Goal: Task Accomplishment & Management: Use online tool/utility

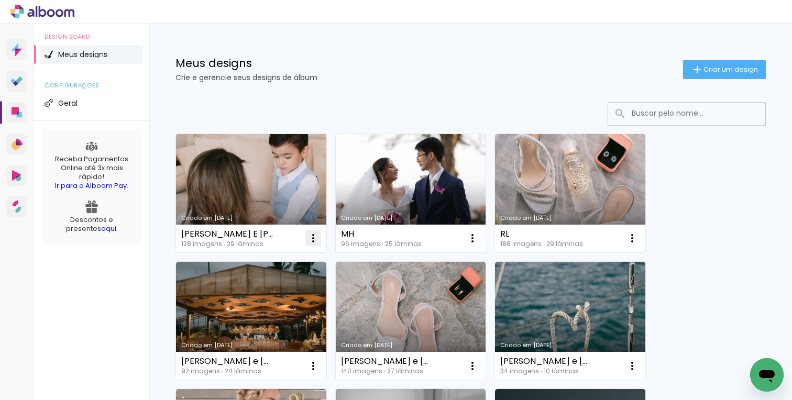
click at [308, 239] on iron-icon at bounding box center [313, 238] width 13 height 13
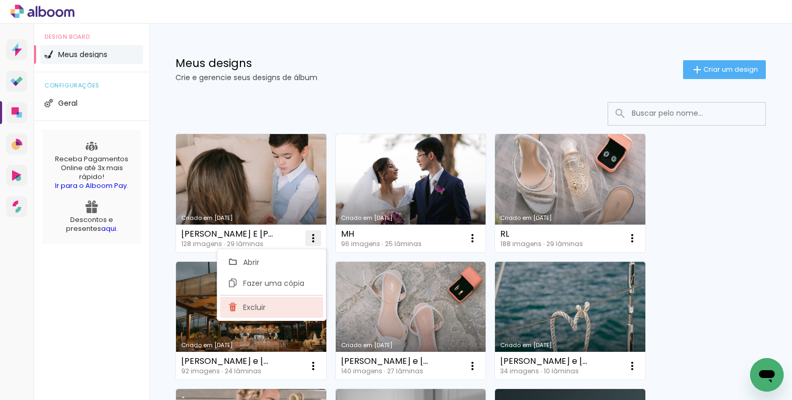
click at [265, 308] on paper-item "Excluir" at bounding box center [271, 307] width 103 height 21
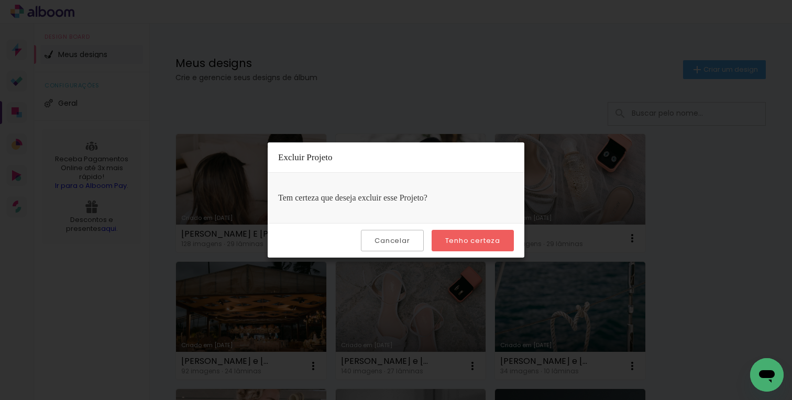
click at [0, 0] on slot "Tenho certeza" at bounding box center [0, 0] width 0 height 0
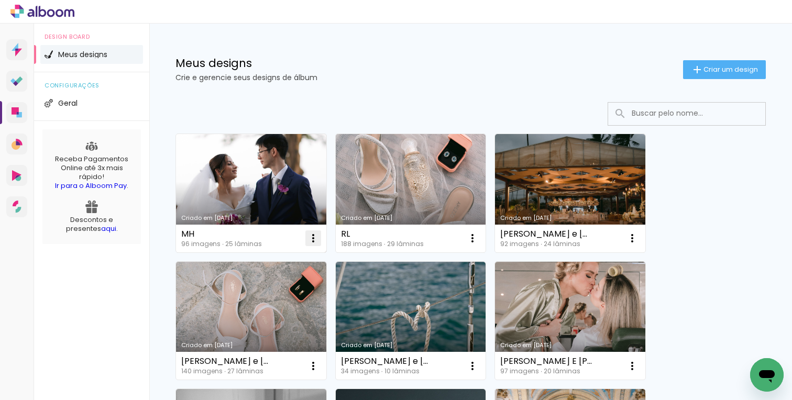
click at [311, 238] on iron-icon at bounding box center [313, 238] width 13 height 13
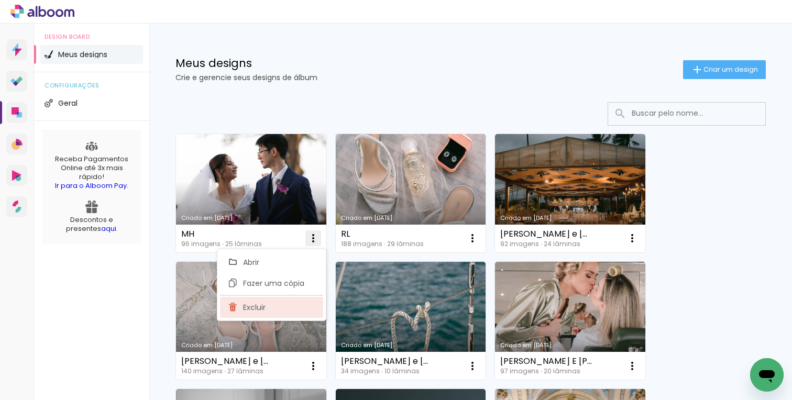
click at [268, 306] on paper-item "Excluir" at bounding box center [271, 307] width 103 height 21
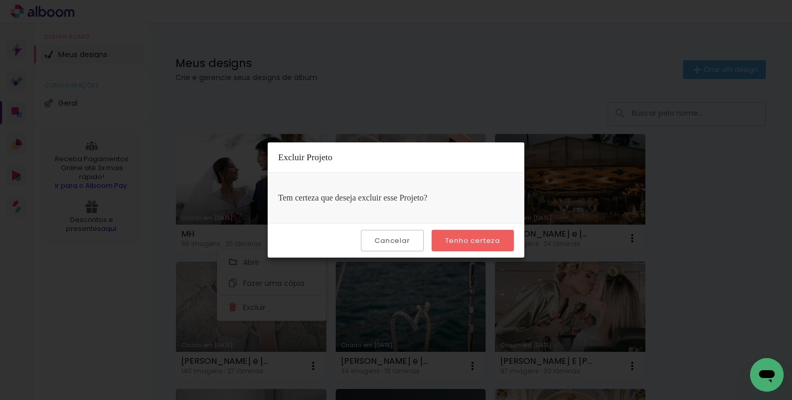
click at [0, 0] on slot "Tenho certeza" at bounding box center [0, 0] width 0 height 0
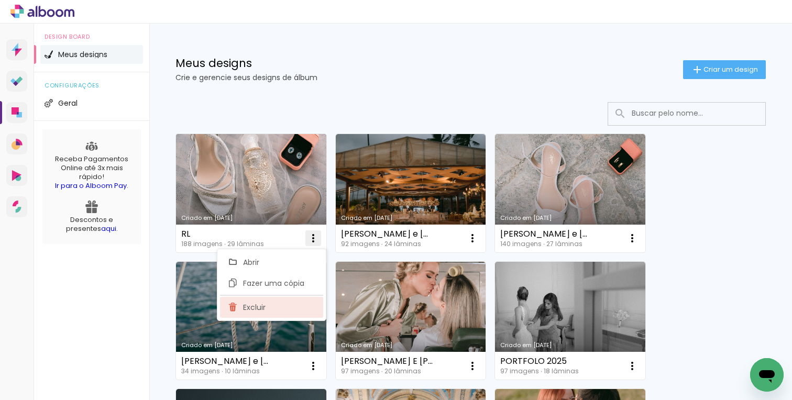
click at [268, 302] on paper-item "Excluir" at bounding box center [271, 307] width 103 height 21
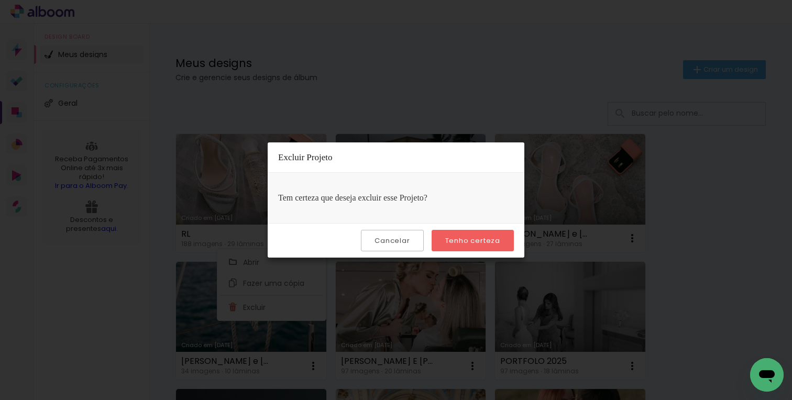
click at [478, 234] on paper-button "Tenho certeza" at bounding box center [472, 240] width 82 height 21
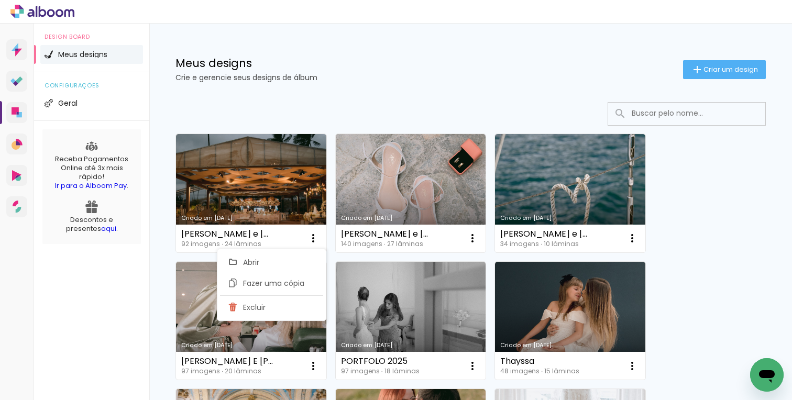
click at [363, 121] on div at bounding box center [470, 114] width 590 height 24
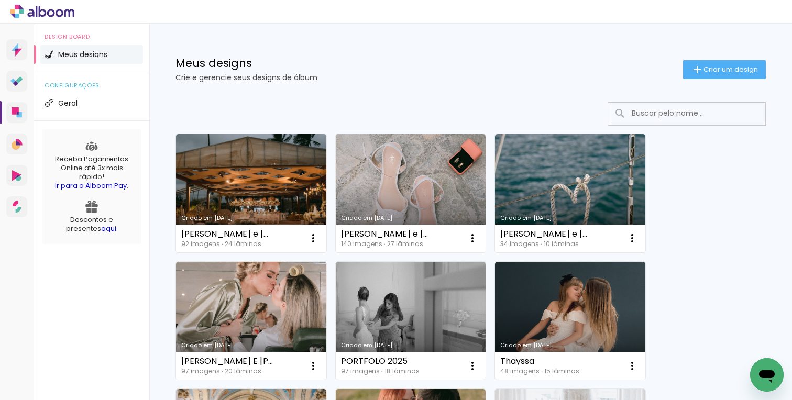
scroll to position [35, 0]
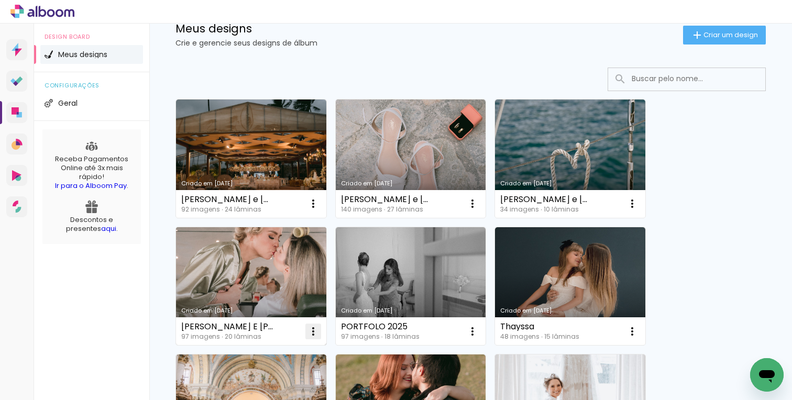
click at [313, 333] on iron-icon at bounding box center [313, 331] width 13 height 13
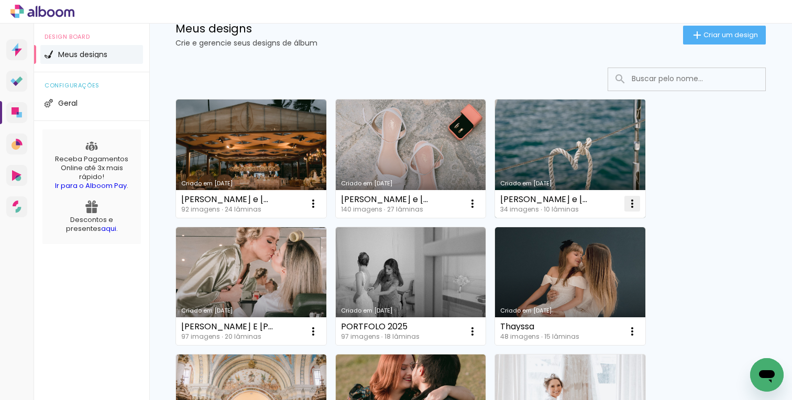
click at [625, 209] on paper-icon-button at bounding box center [632, 203] width 21 height 21
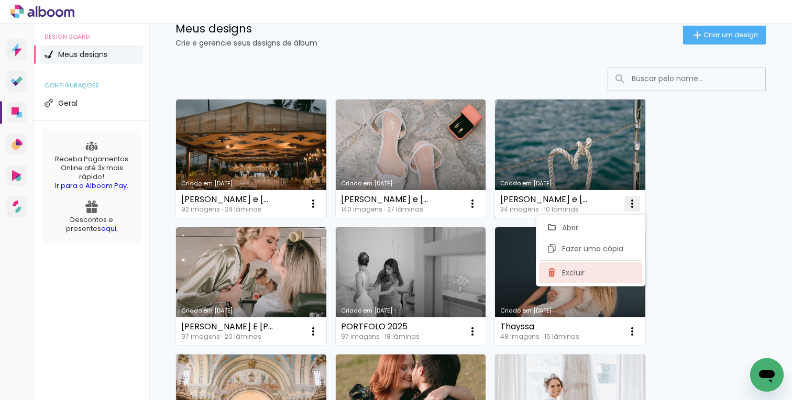
click at [569, 272] on span "Excluir" at bounding box center [573, 272] width 23 height 7
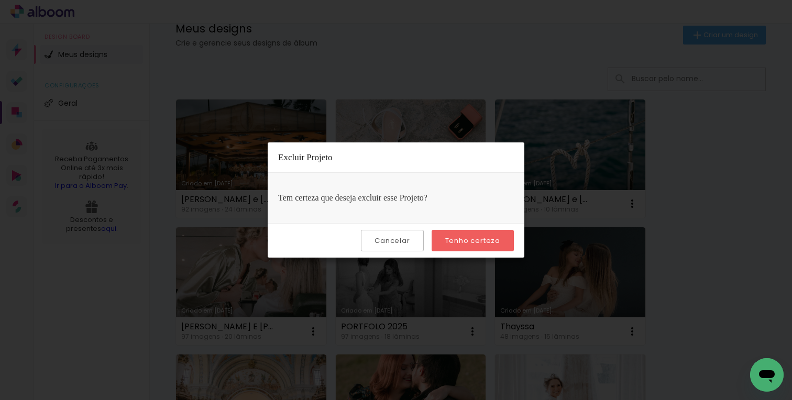
click at [0, 0] on slot "Tenho certeza" at bounding box center [0, 0] width 0 height 0
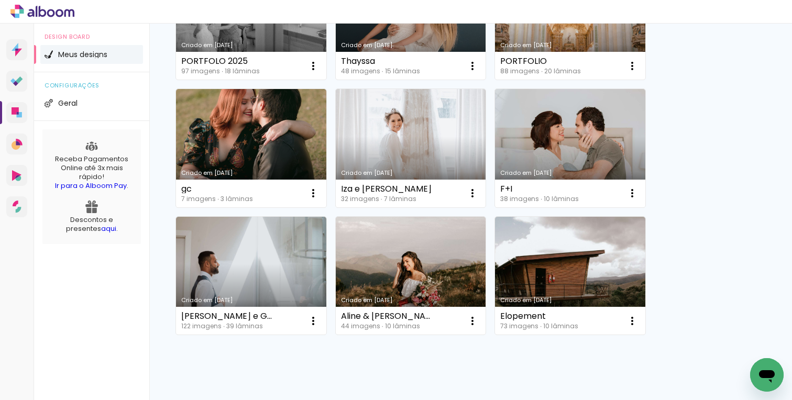
scroll to position [306, 0]
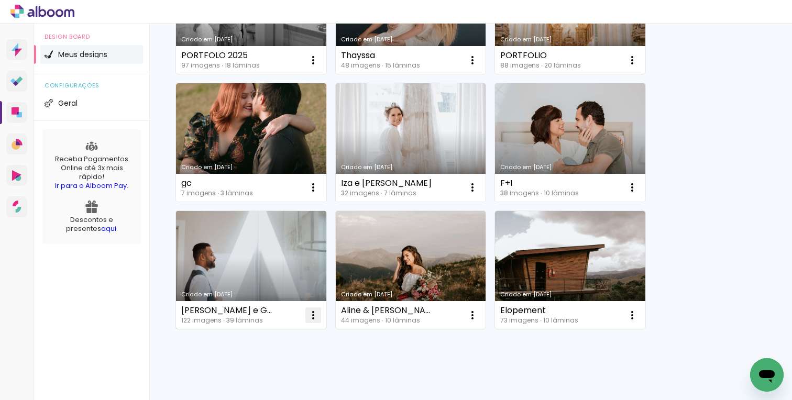
click at [313, 320] on iron-icon at bounding box center [313, 315] width 13 height 13
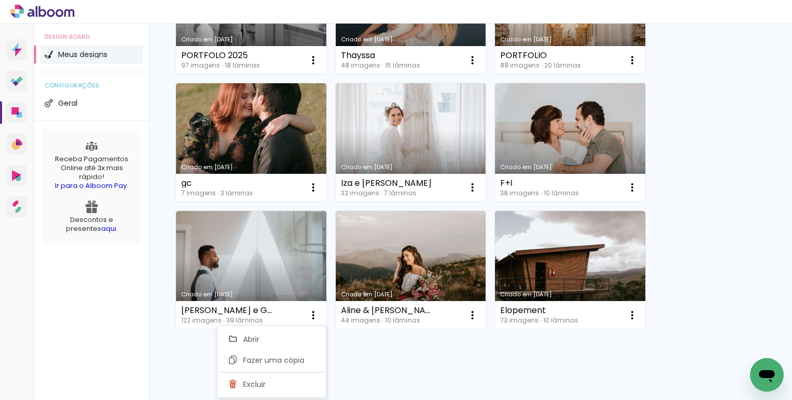
click at [373, 360] on div "Criado em 13/01/25 Kamila e Cristiano 2 92 imagens ∙ 24 lâminas Abrir Fazer uma…" at bounding box center [470, 106] width 642 height 641
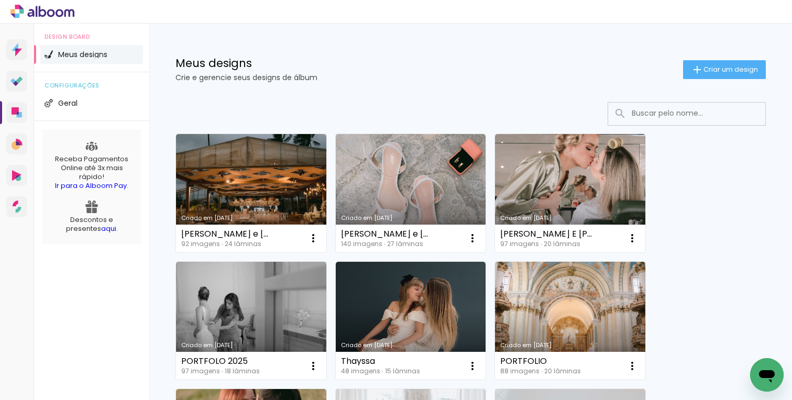
scroll to position [0, 0]
click at [727, 78] on paper-button "Criar um design" at bounding box center [724, 69] width 83 height 19
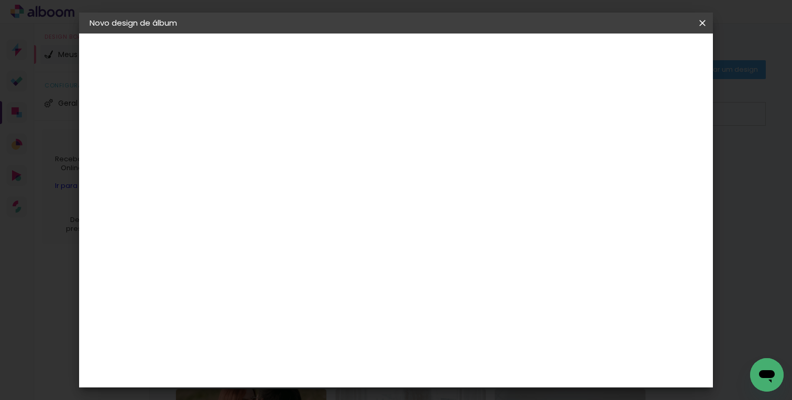
click at [261, 143] on input at bounding box center [261, 140] width 0 height 16
type input "[PERSON_NAME]"
type paper-input "[PERSON_NAME]"
click at [0, 0] on slot "Avançar" at bounding box center [0, 0] width 0 height 0
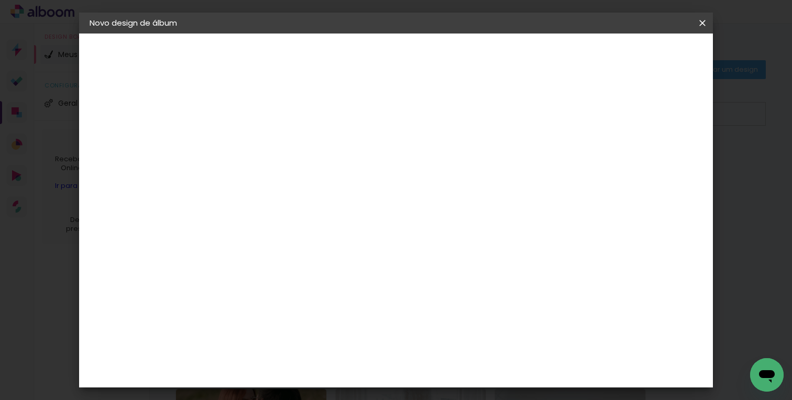
click at [457, 49] on paper-button "Avançar" at bounding box center [430, 56] width 51 height 18
click at [331, 296] on span "20 × 20" at bounding box center [307, 310] width 49 height 28
click at [0, 0] on slot "Avançar" at bounding box center [0, 0] width 0 height 0
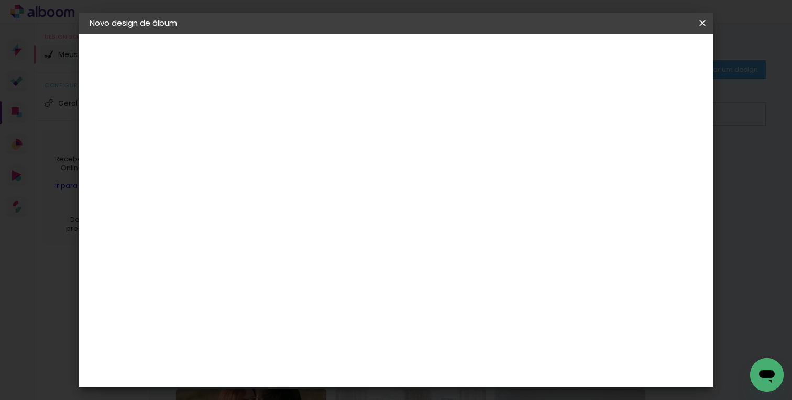
click at [593, 61] on paper-button "Iniciar design" at bounding box center [559, 56] width 69 height 18
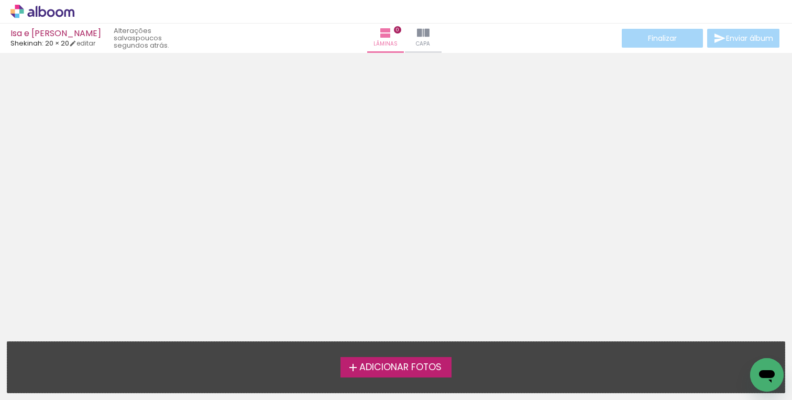
click at [416, 368] on span "Adicionar Fotos" at bounding box center [400, 367] width 82 height 9
click at [0, 0] on input "file" at bounding box center [0, 0] width 0 height 0
click at [401, 363] on span "Adicionar Fotos" at bounding box center [400, 367] width 82 height 9
click at [0, 0] on input "file" at bounding box center [0, 0] width 0 height 0
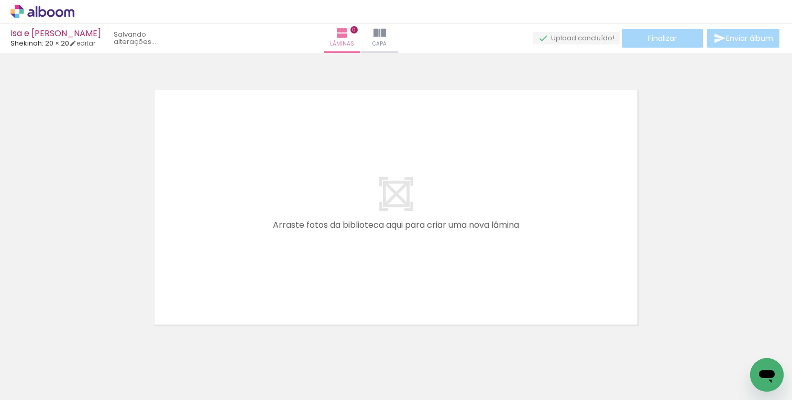
scroll to position [13, 0]
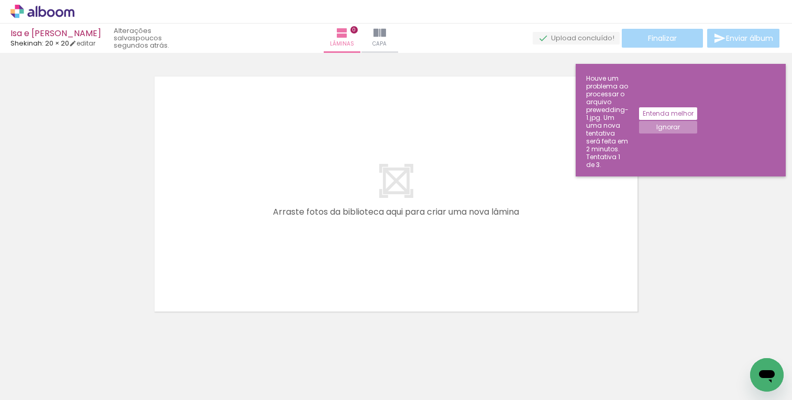
click at [0, 0] on slot "Ignorar" at bounding box center [0, 0] width 0 height 0
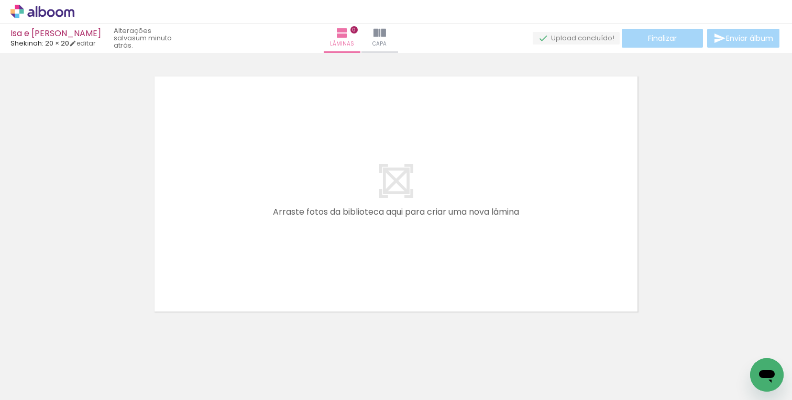
click at [588, 0] on div "› Editor de álbum" at bounding box center [396, 12] width 792 height 24
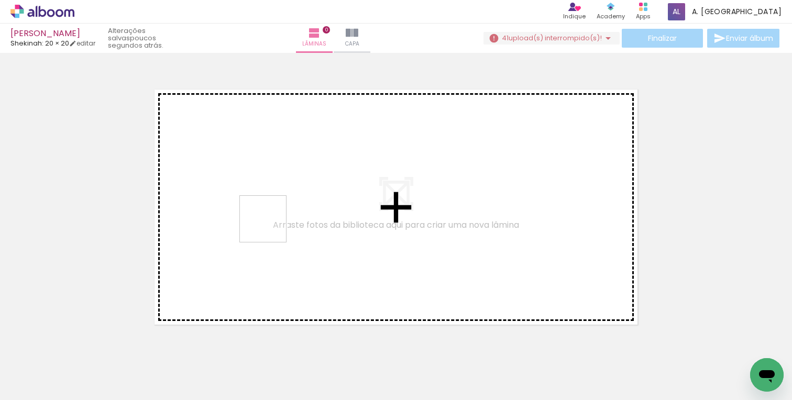
drag, startPoint x: 119, startPoint y: 368, endPoint x: 270, endPoint y: 226, distance: 207.1
click at [270, 226] on quentale-workspace at bounding box center [396, 200] width 792 height 400
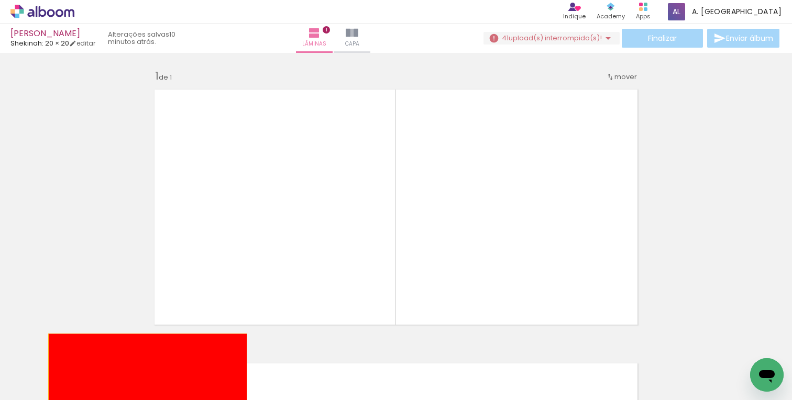
drag, startPoint x: 284, startPoint y: 230, endPoint x: 137, endPoint y: 379, distance: 209.2
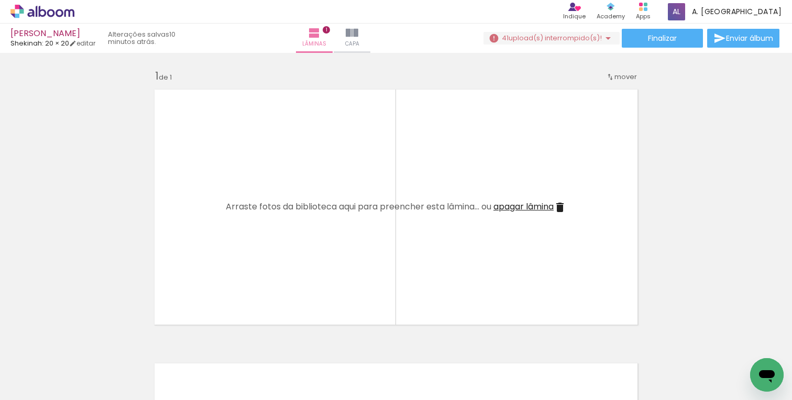
click at [84, 346] on iron-icon at bounding box center [81, 343] width 11 height 11
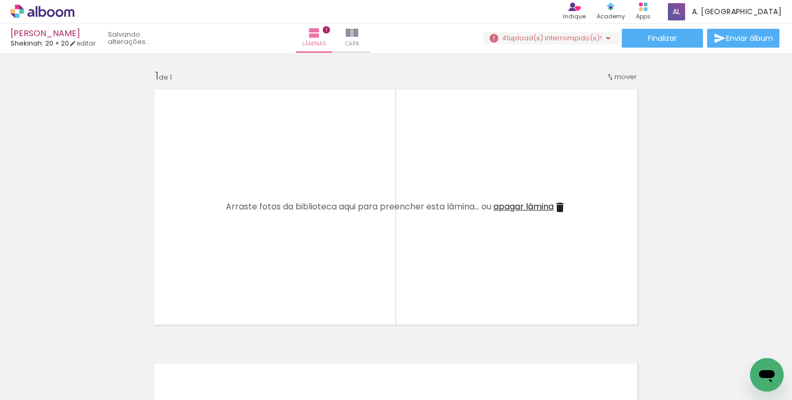
click at [84, 346] on iron-icon at bounding box center [81, 343] width 11 height 11
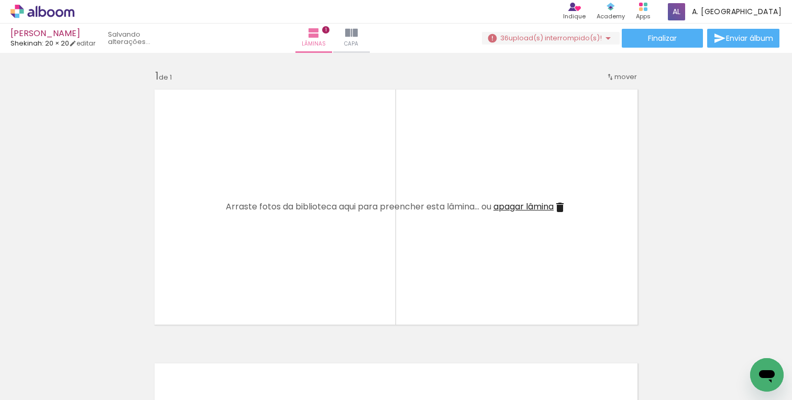
click at [84, 346] on iron-icon at bounding box center [81, 343] width 11 height 11
click at [83, 340] on iron-icon at bounding box center [81, 343] width 11 height 11
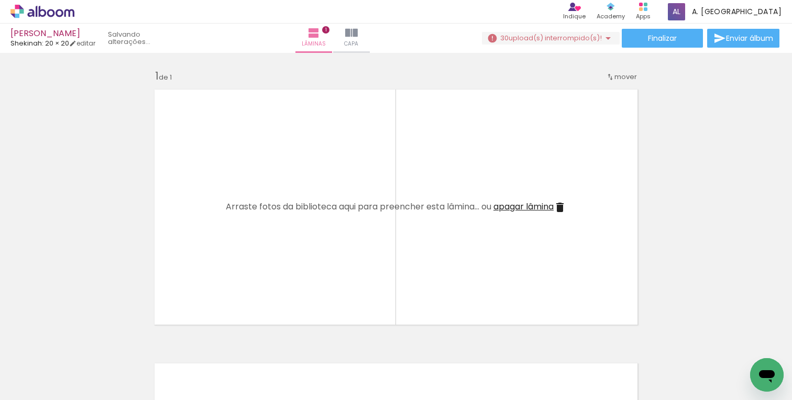
click at [83, 340] on iron-icon at bounding box center [81, 343] width 11 height 11
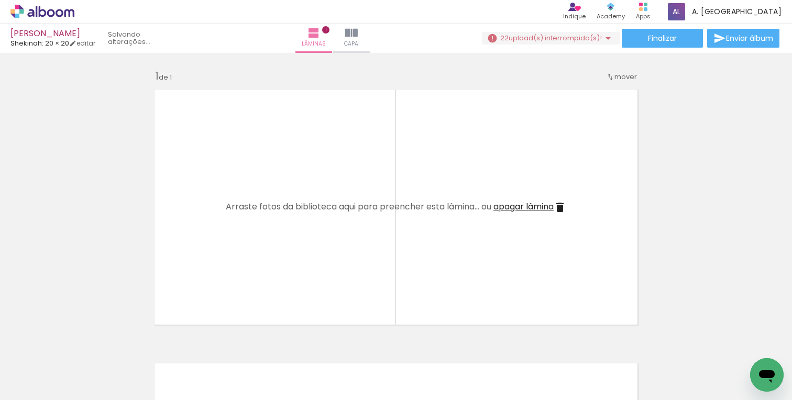
click at [83, 340] on iron-icon at bounding box center [81, 343] width 11 height 11
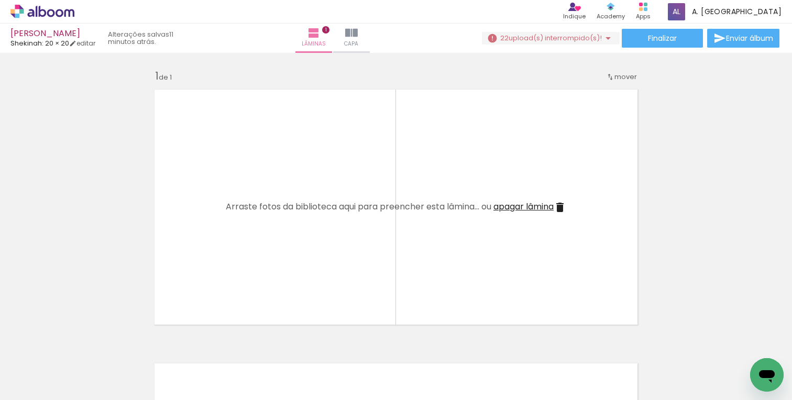
click at [83, 340] on iron-icon at bounding box center [81, 343] width 11 height 11
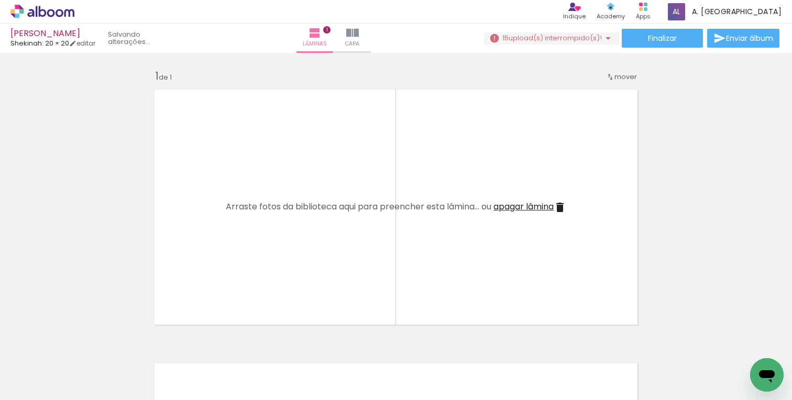
click at [83, 340] on iron-icon at bounding box center [81, 343] width 11 height 11
click at [0, 0] on iron-icon at bounding box center [0, 0] width 0 height 0
click at [83, 340] on iron-icon at bounding box center [81, 343] width 11 height 11
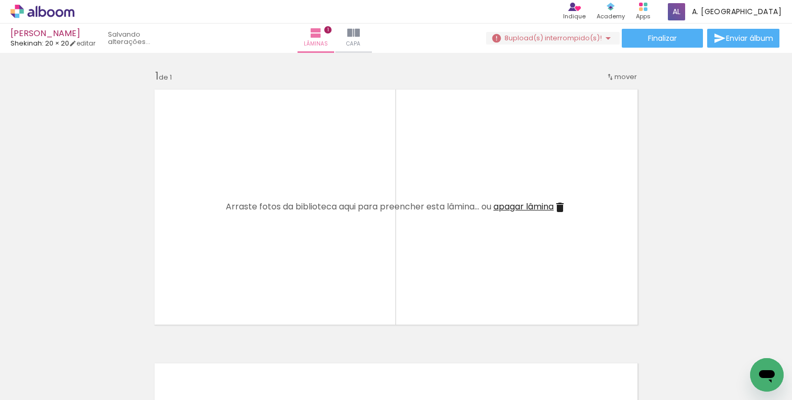
click at [83, 340] on iron-icon at bounding box center [81, 343] width 11 height 11
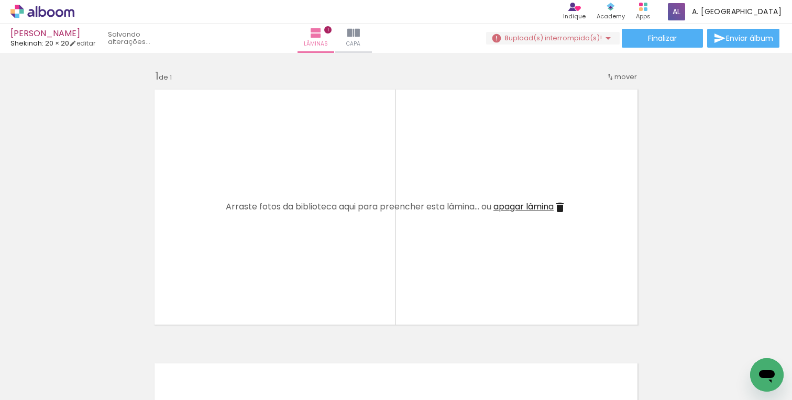
click at [83, 340] on iron-icon at bounding box center [81, 343] width 11 height 11
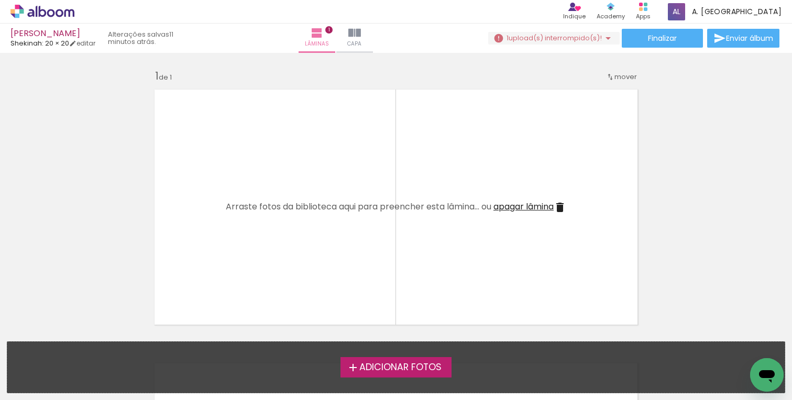
click at [389, 371] on span "Adicionar Fotos" at bounding box center [400, 367] width 82 height 9
click at [0, 0] on input "file" at bounding box center [0, 0] width 0 height 0
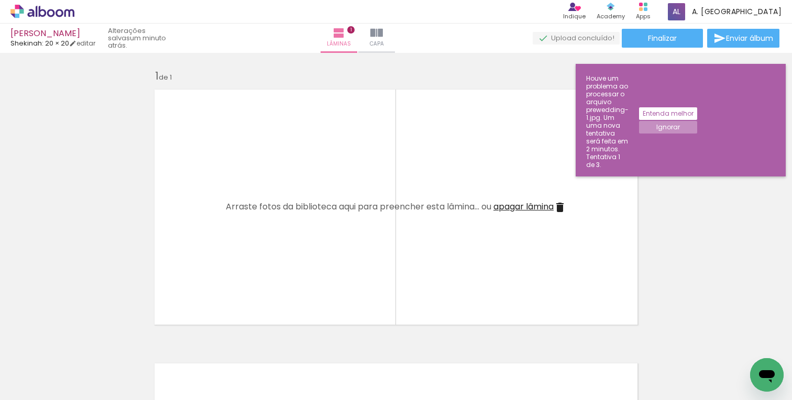
click at [31, 390] on span "Adicionar Fotos" at bounding box center [36, 386] width 31 height 12
click at [0, 0] on input "file" at bounding box center [0, 0] width 0 height 0
click at [0, 0] on slot "Ignorar" at bounding box center [0, 0] width 0 height 0
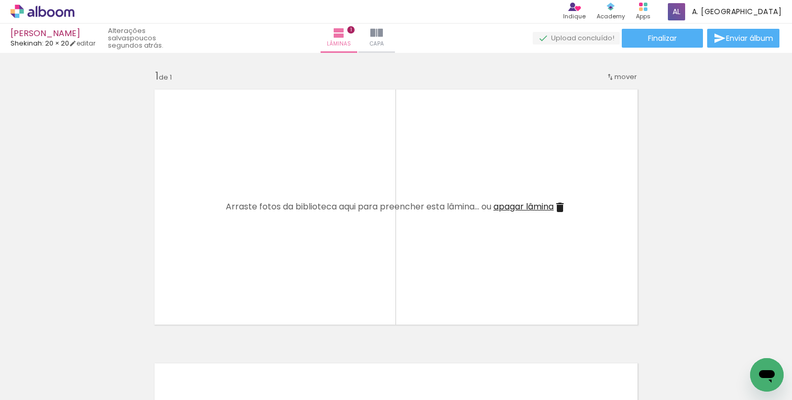
click at [84, 344] on iron-horizontal-list at bounding box center [75, 367] width 21 height 65
click at [86, 349] on iron-horizontal-list at bounding box center [75, 367] width 21 height 65
click at [86, 359] on iron-horizontal-list at bounding box center [75, 367] width 21 height 65
click at [86, 358] on iron-horizontal-list at bounding box center [75, 367] width 21 height 65
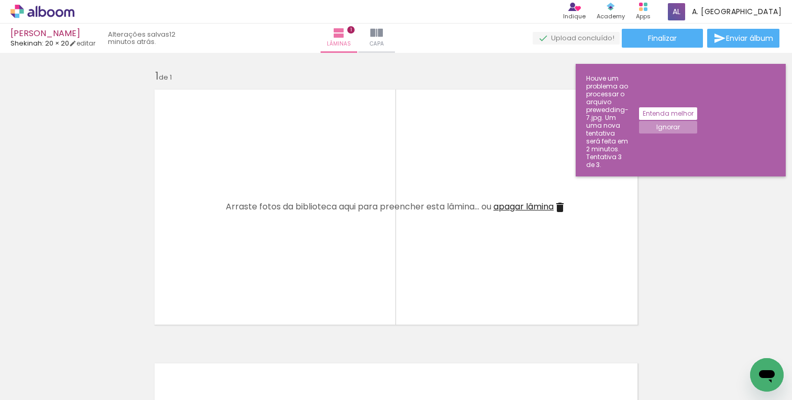
click at [0, 0] on slot "Entenda melhor" at bounding box center [0, 0] width 0 height 0
